Goal: Task Accomplishment & Management: Complete application form

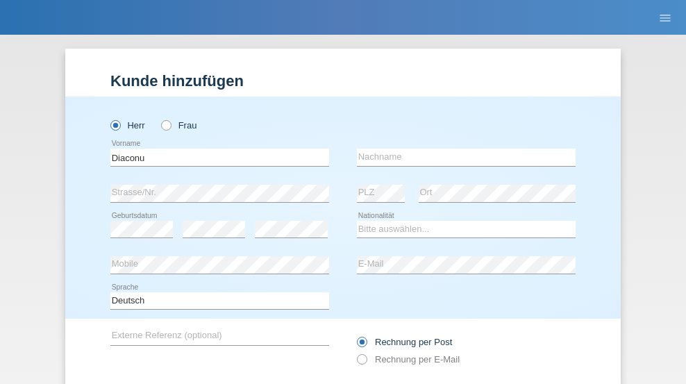
type input "Diaconu"
click at [461, 149] on input "text" at bounding box center [466, 157] width 219 height 17
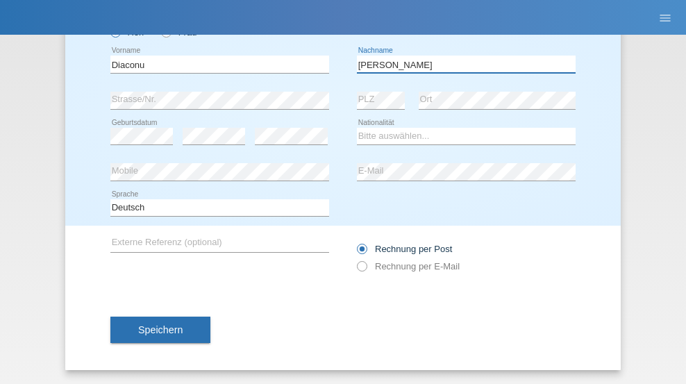
type input "Gabriel-Daniel"
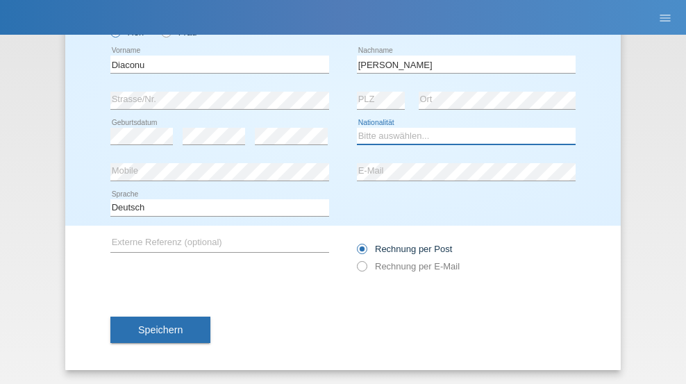
select select "RO"
select select "C"
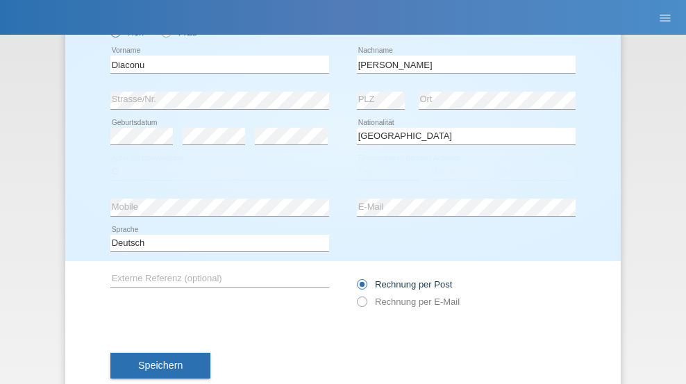
select select "10"
select select "04"
select select "2021"
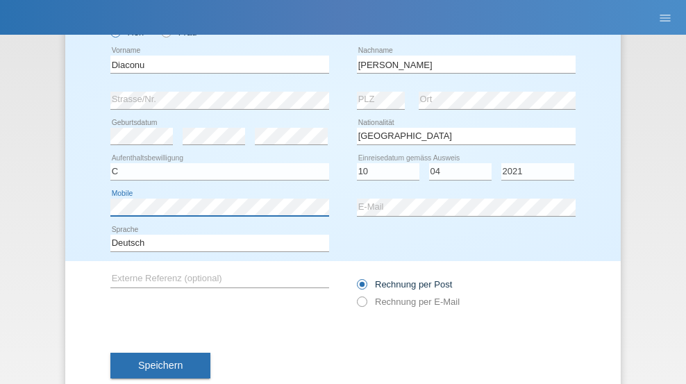
scroll to position [128, 0]
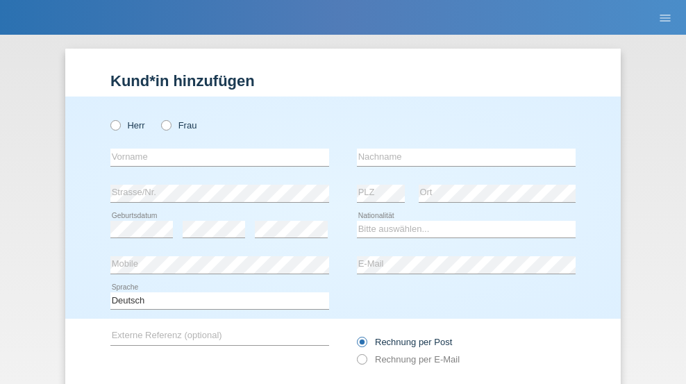
radio input "true"
click at [215, 149] on input "text" at bounding box center [219, 157] width 219 height 17
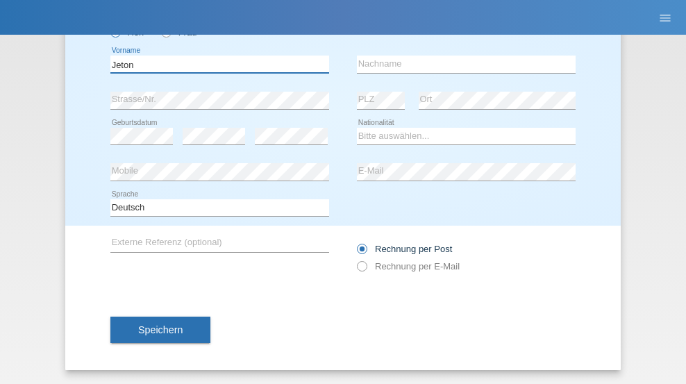
type input "Jeton"
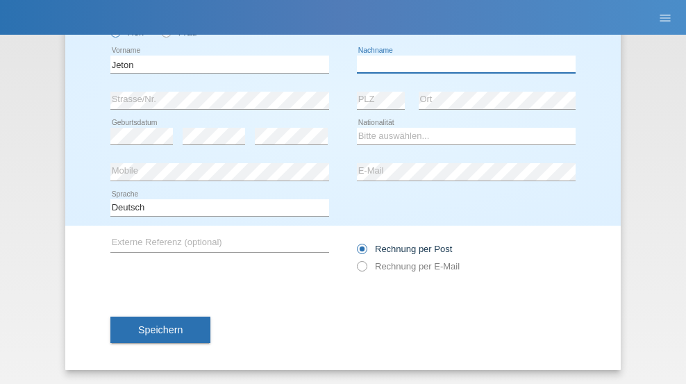
click at [461, 64] on input "text" at bounding box center [466, 64] width 219 height 17
type input "Zeqiri"
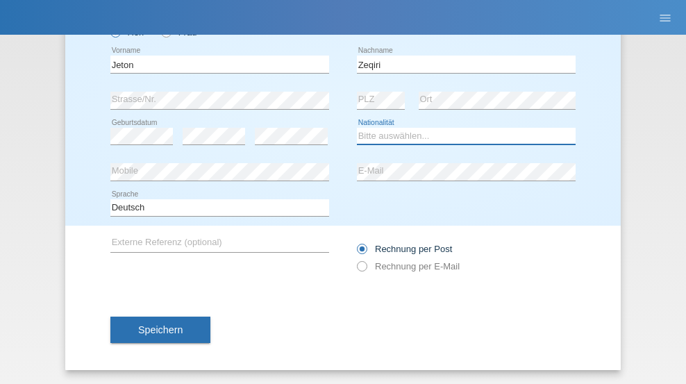
select select "IT"
select select "C"
select select "08"
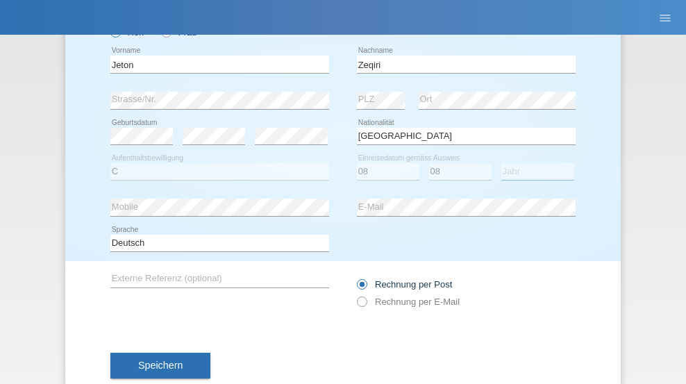
select select "2014"
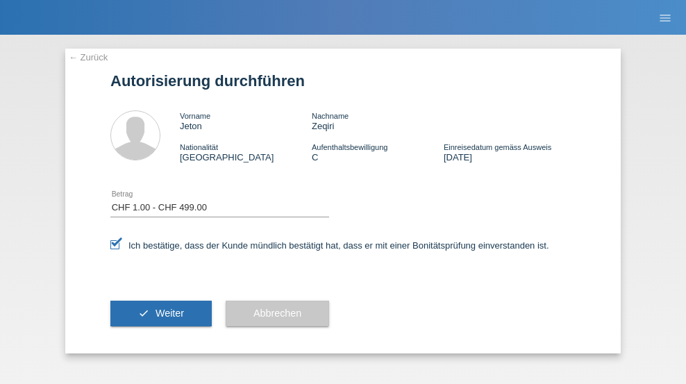
select select "1"
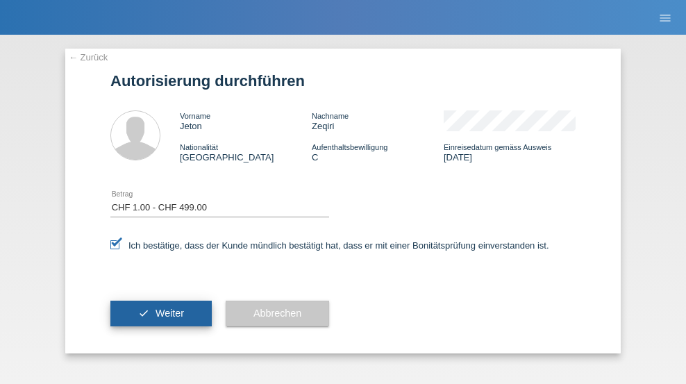
click at [161, 313] on span "Weiter" at bounding box center [170, 313] width 28 height 11
